Goal: Task Accomplishment & Management: Complete application form

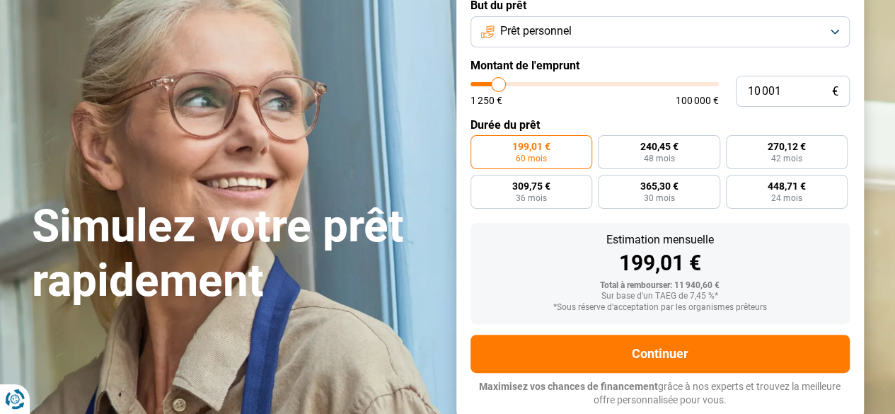
scroll to position [142, 0]
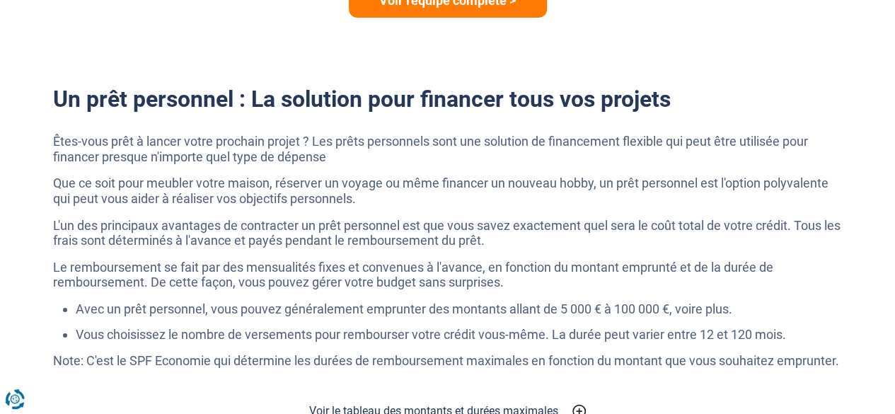
scroll to position [2462, 0]
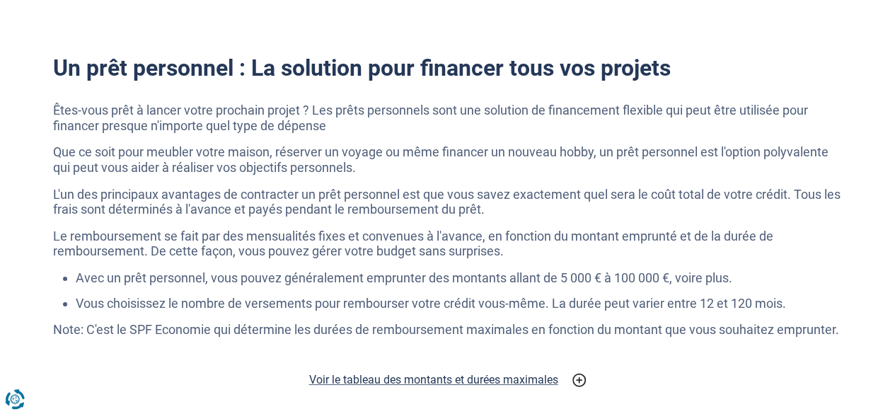
click at [420, 380] on h2 "Voir le tableau des montants et durées maximales" at bounding box center [433, 379] width 249 height 17
click at [450, 380] on h2 "Voir le tableau des montants et durées maximales" at bounding box center [433, 379] width 249 height 17
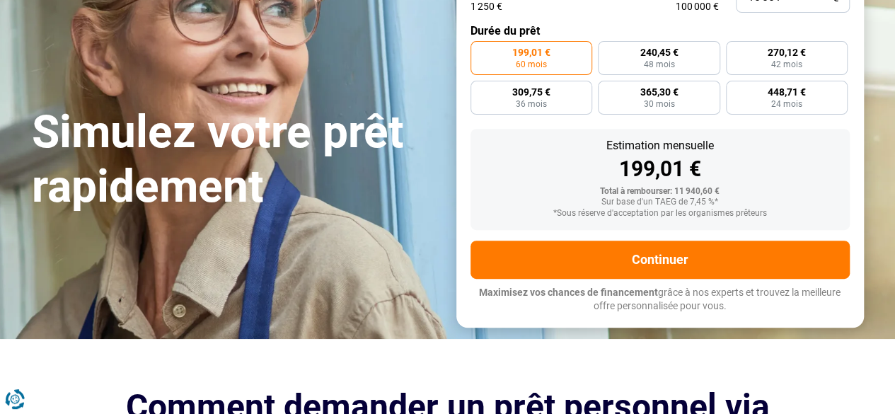
scroll to position [226, 0]
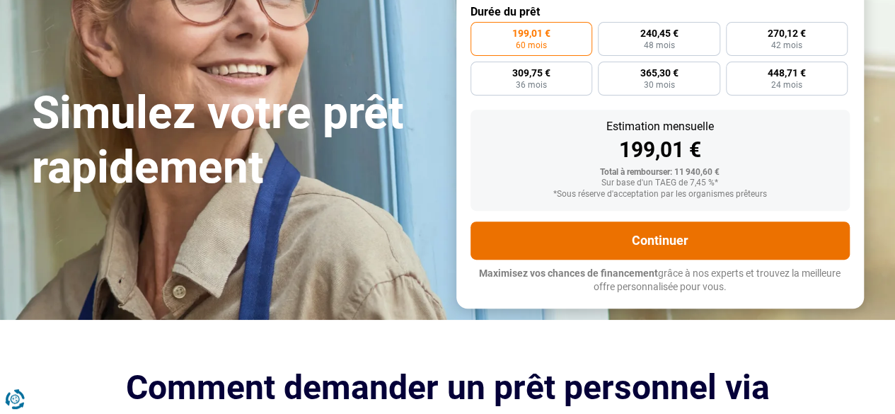
click at [669, 247] on button "Continuer" at bounding box center [660, 240] width 379 height 38
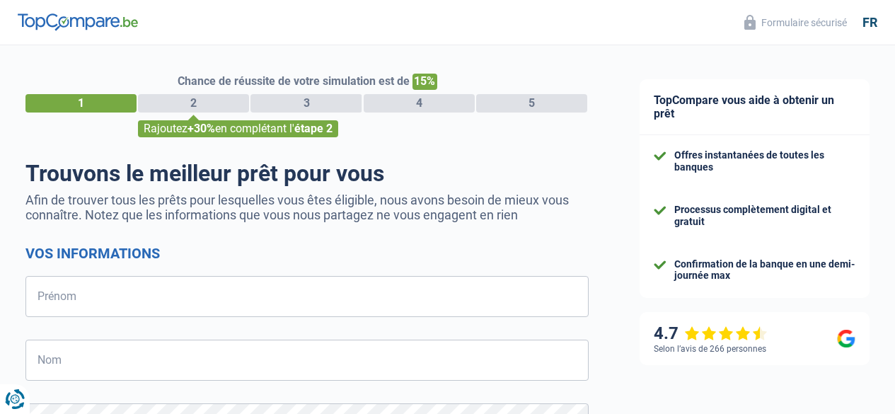
select select "32"
